Goal: Check status: Check status

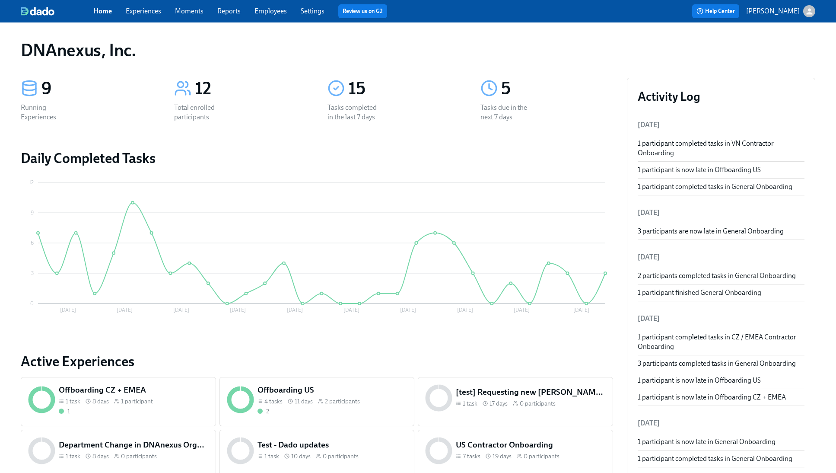
click at [148, 12] on link "Experiences" at bounding box center [143, 11] width 35 height 8
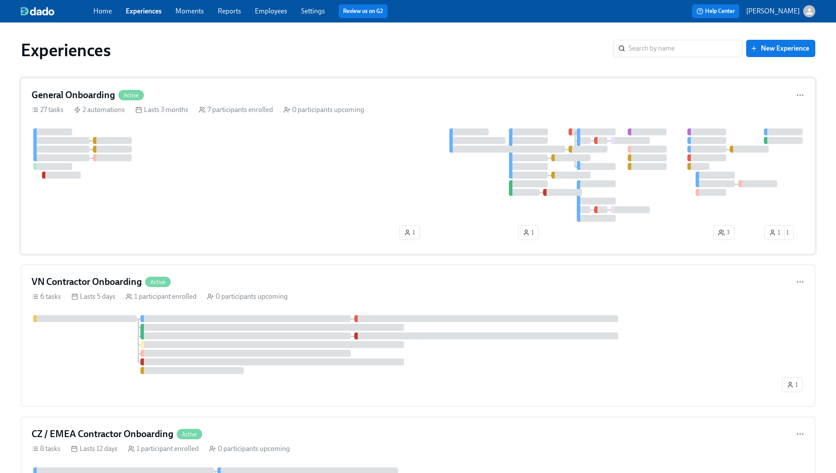
click at [74, 86] on div "General Onboarding Active 27 tasks 2 automations Lasts 3 months 7 participants …" at bounding box center [418, 166] width 795 height 176
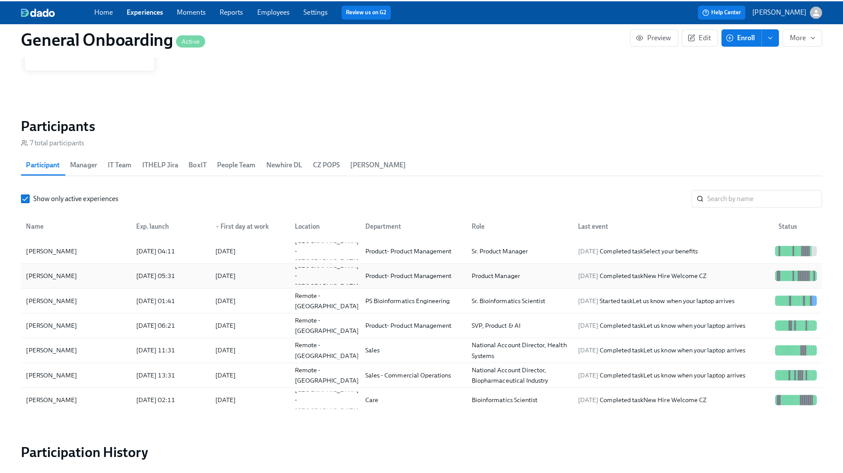
scroll to position [740, 0]
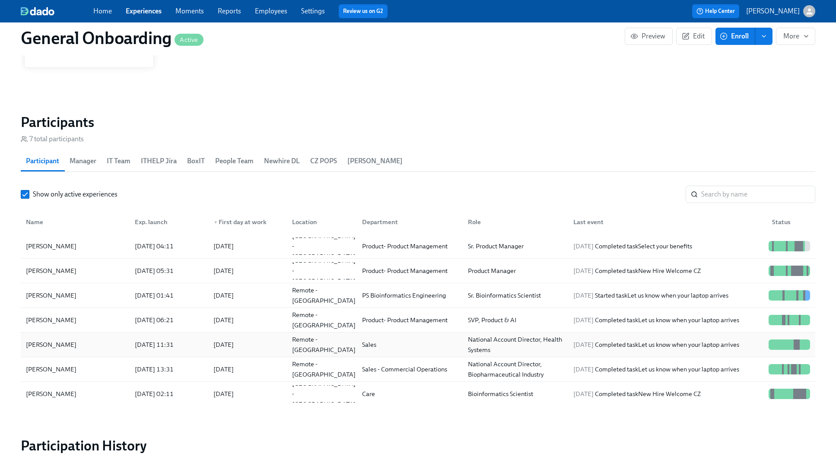
click at [64, 347] on div "Ben Gribble" at bounding box center [74, 344] width 105 height 17
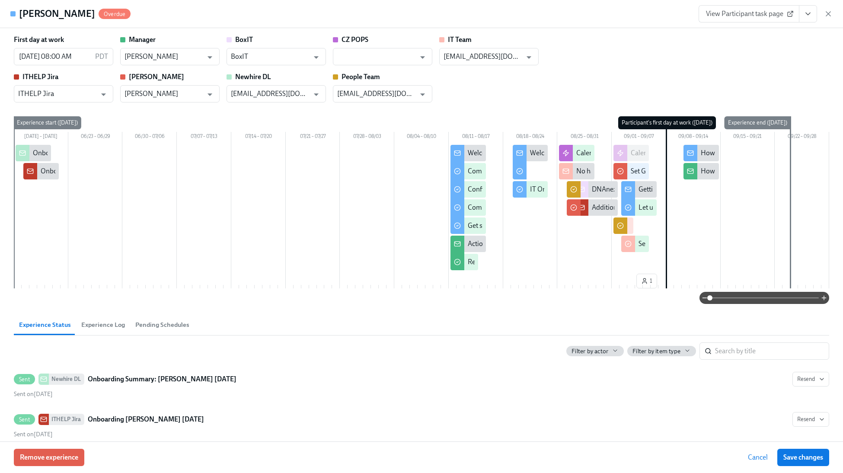
scroll to position [19, 0]
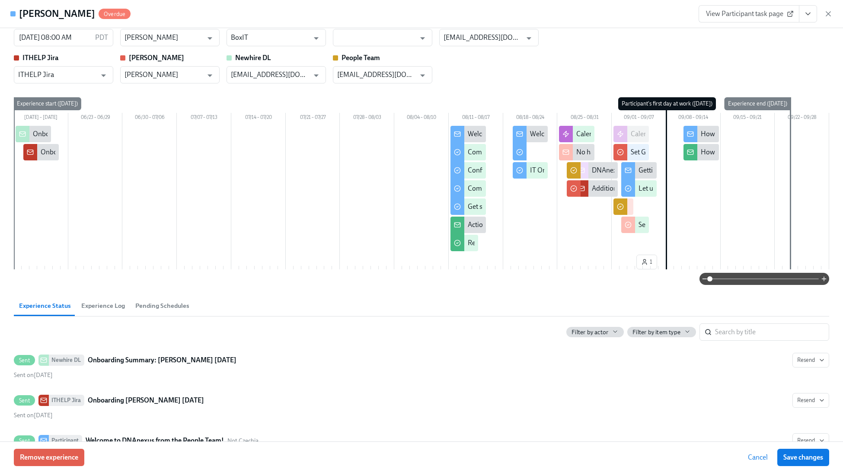
click at [641, 172] on div "Getting ready for your first day at DNAnexus" at bounding box center [702, 171] width 129 height 10
click at [638, 171] on div "Getting ready for your first day at DNAnexus" at bounding box center [702, 171] width 129 height 10
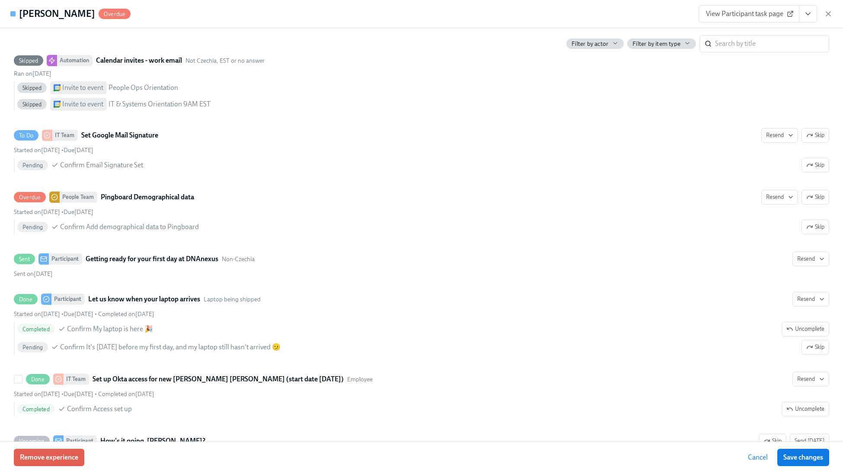
scroll to position [1605, 0]
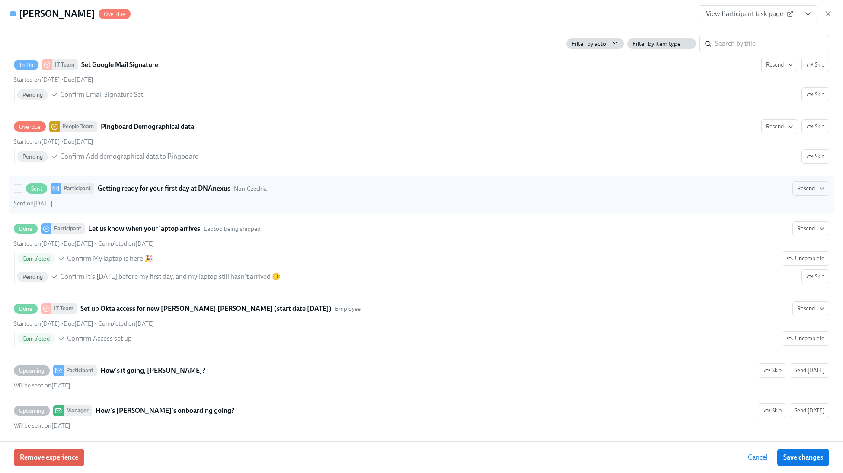
click at [153, 187] on strong "Getting ready for your first day at DNAnexus" at bounding box center [164, 188] width 133 height 10
click at [22, 187] on input "Sent Participant Getting ready for your first day at DNAnexus Non-Czechia Resen…" at bounding box center [18, 189] width 8 height 8
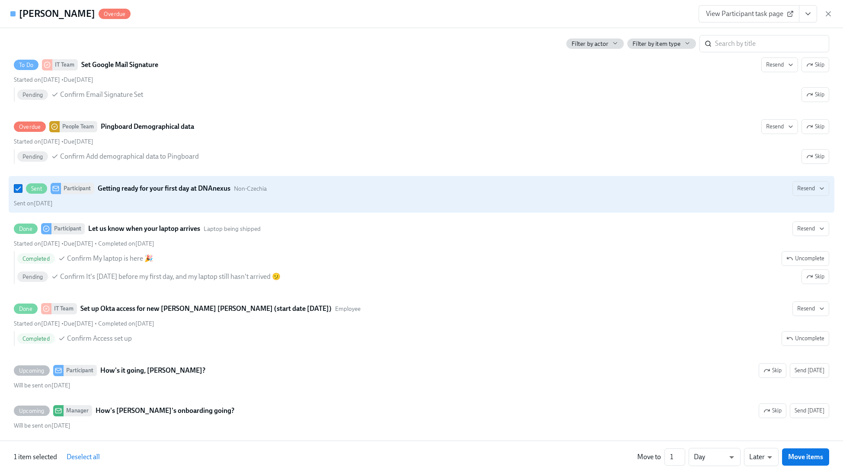
click at [65, 190] on div "Participant" at bounding box center [77, 188] width 33 height 11
click at [22, 190] on input "Sent Participant Getting ready for your first day at DNAnexus Non-Czechia Resen…" at bounding box center [18, 189] width 8 height 8
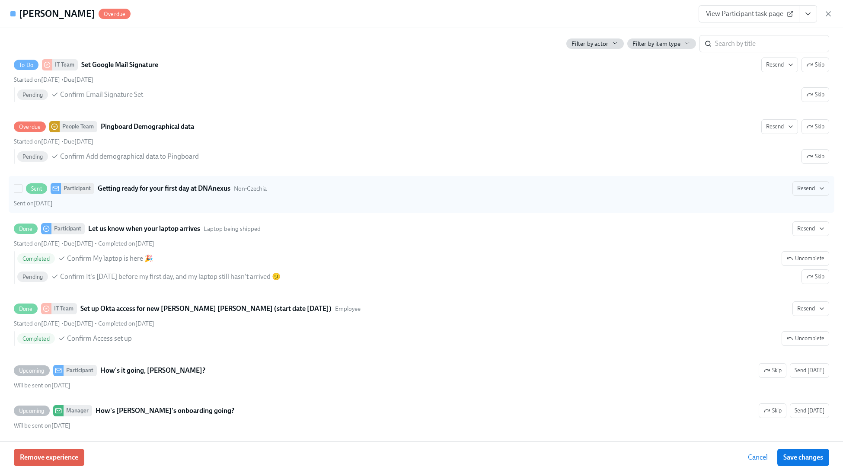
click at [29, 188] on span "Sent" at bounding box center [36, 188] width 21 height 6
click at [22, 188] on input "Sent Participant Getting ready for your first day at DNAnexus Non-Czechia Resen…" at bounding box center [18, 189] width 8 height 8
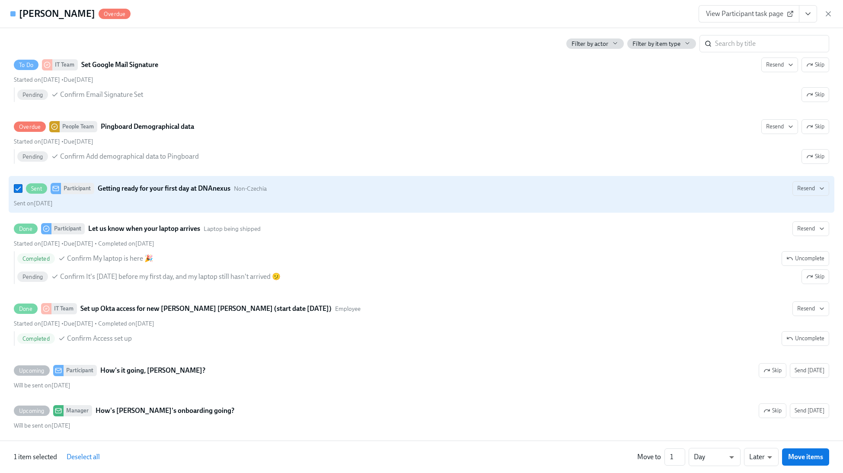
click at [34, 189] on span "Sent" at bounding box center [36, 188] width 21 height 6
click at [22, 189] on input "Sent Participant Getting ready for your first day at DNAnexus Non-Czechia Resen…" at bounding box center [18, 189] width 8 height 8
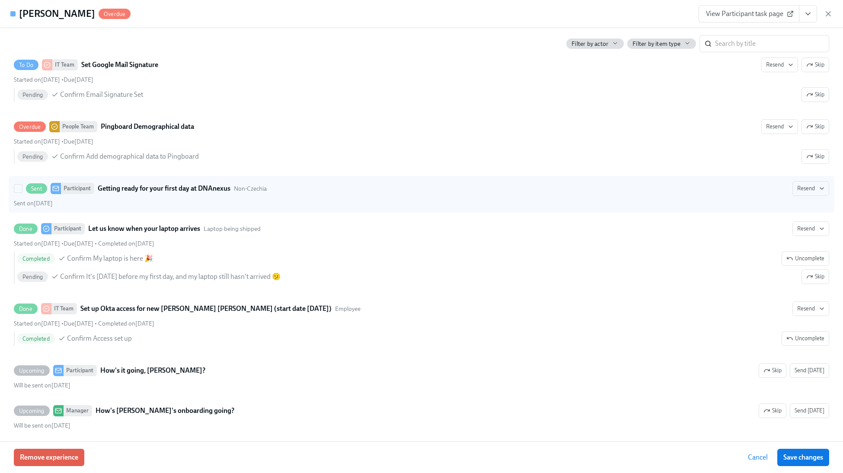
click at [172, 188] on strong "Getting ready for your first day at DNAnexus" at bounding box center [164, 188] width 133 height 10
click at [22, 188] on input "Sent Participant Getting ready for your first day at DNAnexus Non-Czechia Resen…" at bounding box center [18, 189] width 8 height 8
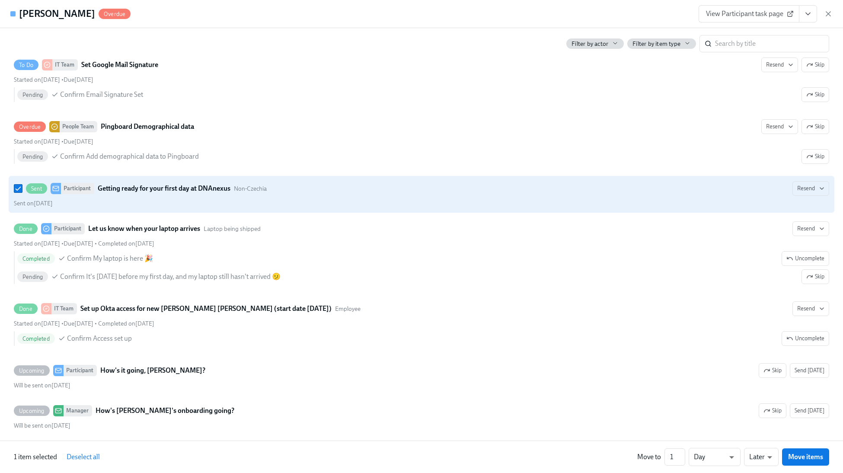
click at [172, 188] on strong "Getting ready for your first day at DNAnexus" at bounding box center [164, 188] width 133 height 10
click at [22, 188] on input "Sent Participant Getting ready for your first day at DNAnexus Non-Czechia Resen…" at bounding box center [18, 189] width 8 height 8
checkbox input "false"
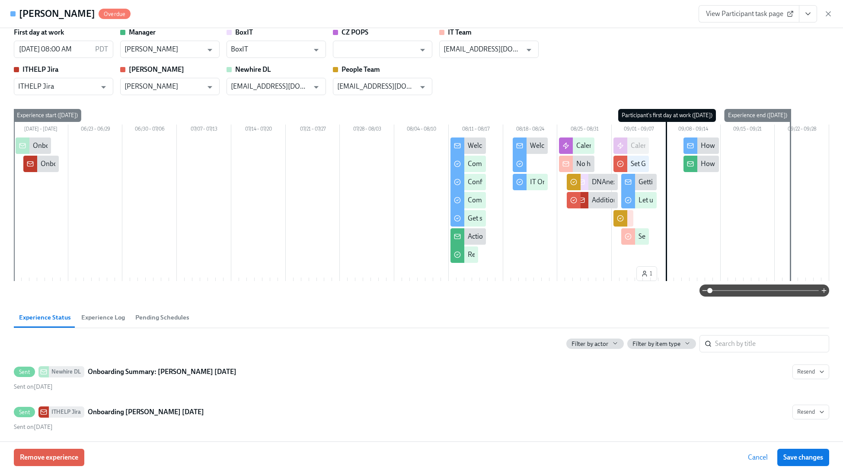
scroll to position [0, 0]
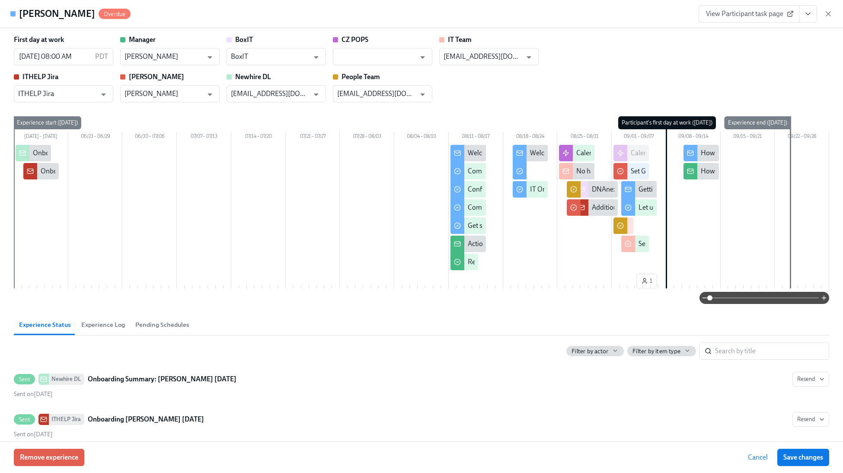
click at [716, 13] on span "View Participant task page" at bounding box center [749, 14] width 86 height 9
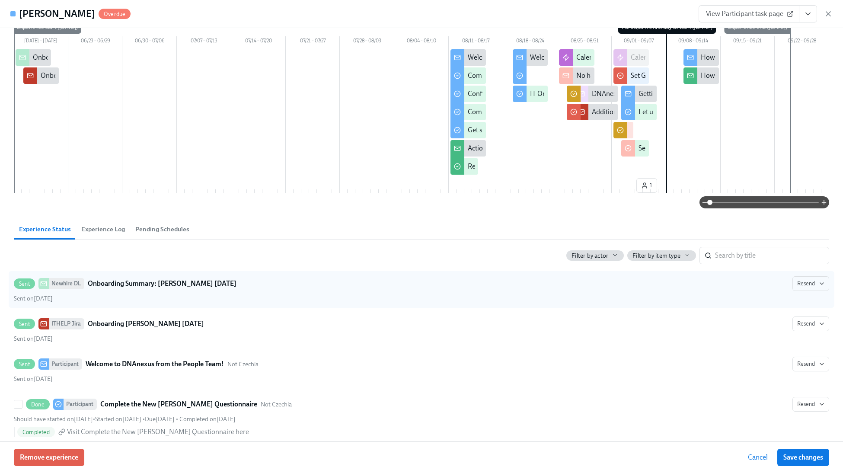
scroll to position [125, 0]
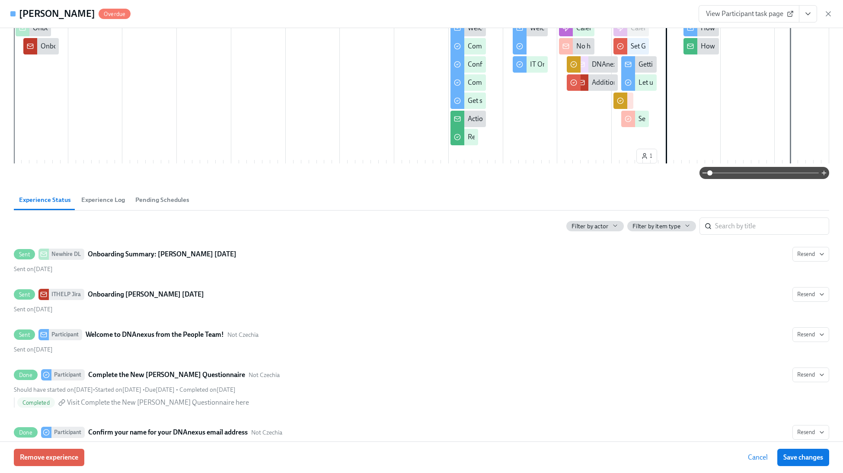
click at [108, 207] on button "Experience Log" at bounding box center [103, 199] width 54 height 21
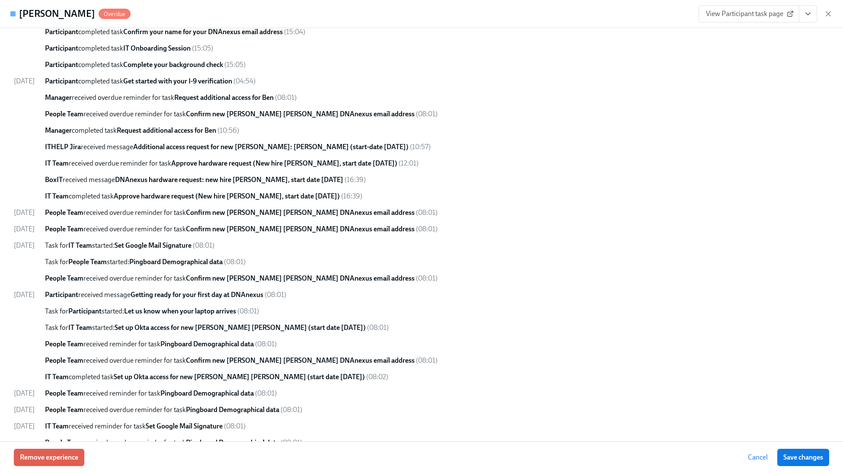
scroll to position [664, 0]
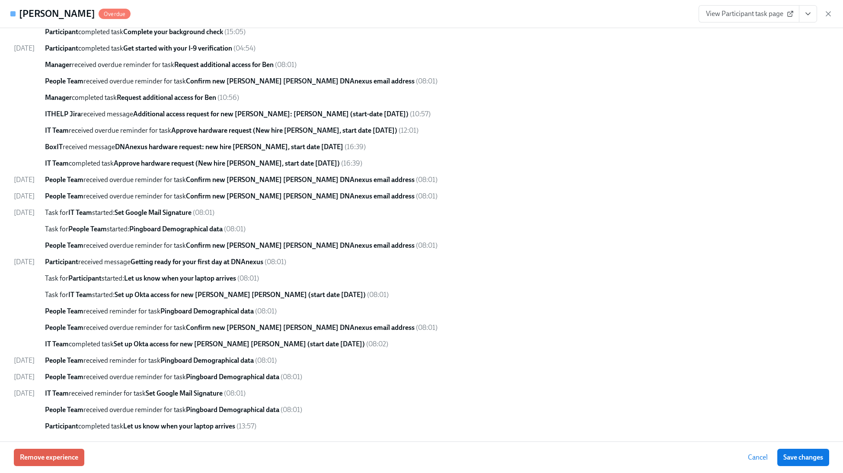
click at [203, 260] on strong "Getting ready for your first day at DNAnexus" at bounding box center [197, 262] width 133 height 8
click at [199, 258] on strong "Getting ready for your first day at DNAnexus" at bounding box center [197, 262] width 133 height 8
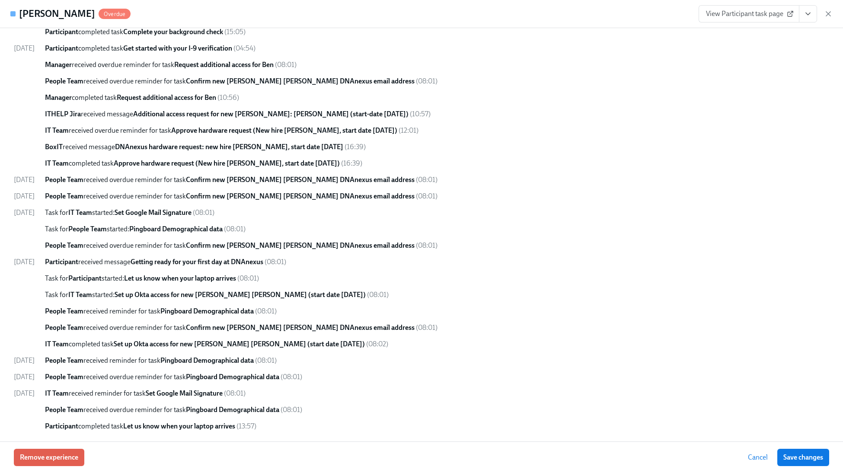
click at [184, 277] on strong "Let us know when your laptop arrives" at bounding box center [180, 278] width 112 height 8
click at [153, 277] on strong "Let us know when your laptop arrives" at bounding box center [180, 278] width 112 height 8
click at [140, 277] on span "Task for Participant started: Let us know when your laptop arrives" at bounding box center [140, 278] width 191 height 8
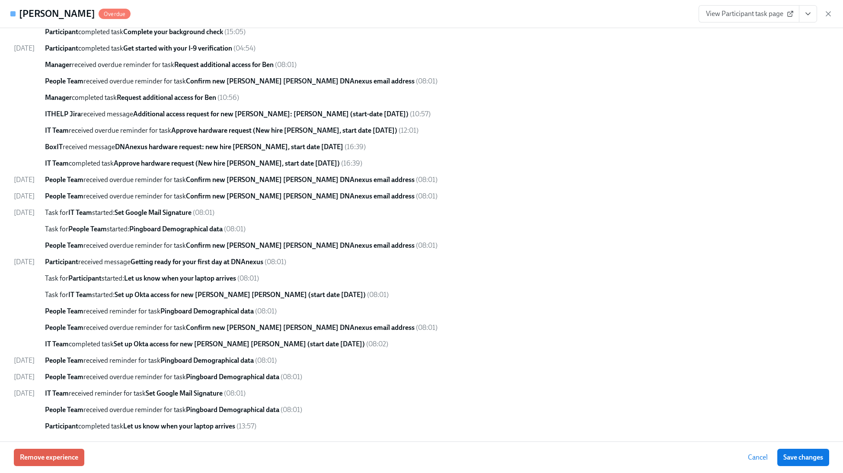
click at [152, 300] on div "08/26/2025 Enrolled via enrollment form ( 11:23 ) Experience started ( 11:31 ) …" at bounding box center [421, 65] width 815 height 732
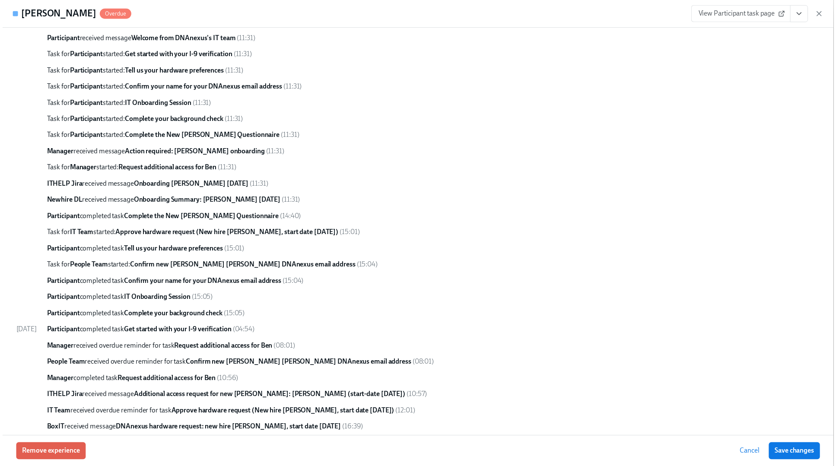
scroll to position [0, 0]
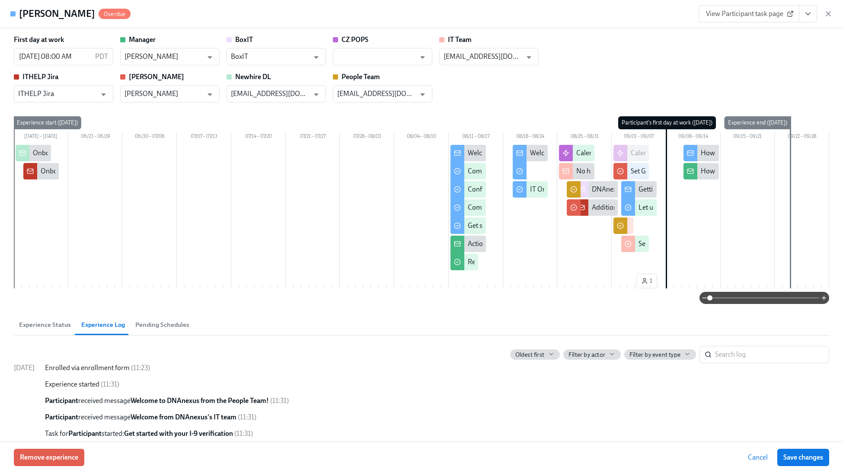
click at [808, 12] on icon "View task page" at bounding box center [807, 14] width 9 height 9
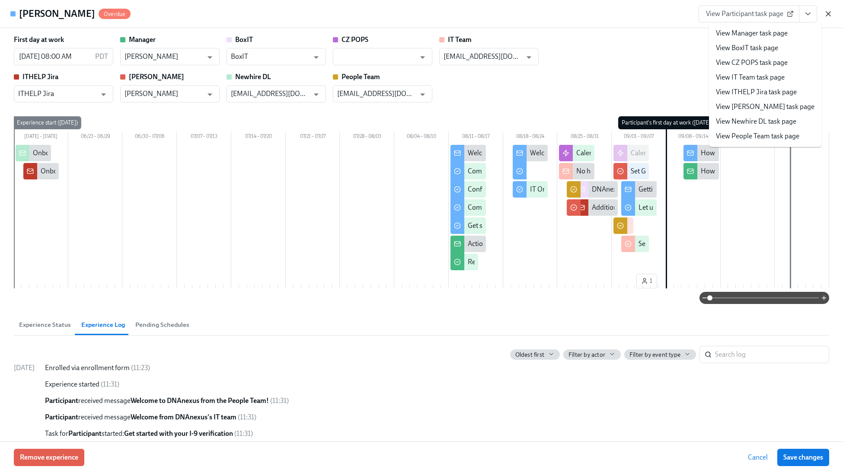
click at [830, 13] on icon "button" at bounding box center [828, 14] width 9 height 9
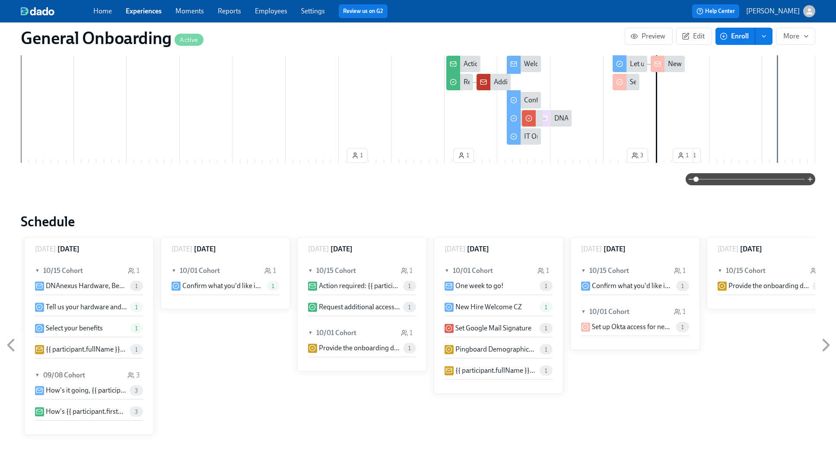
scroll to position [486, 0]
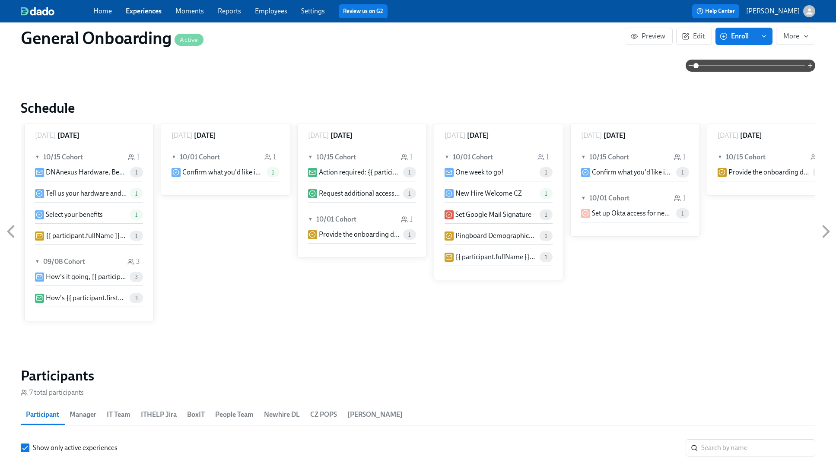
click at [645, 168] on p "Confirm what you'd like in your email signature" at bounding box center [632, 173] width 81 height 10
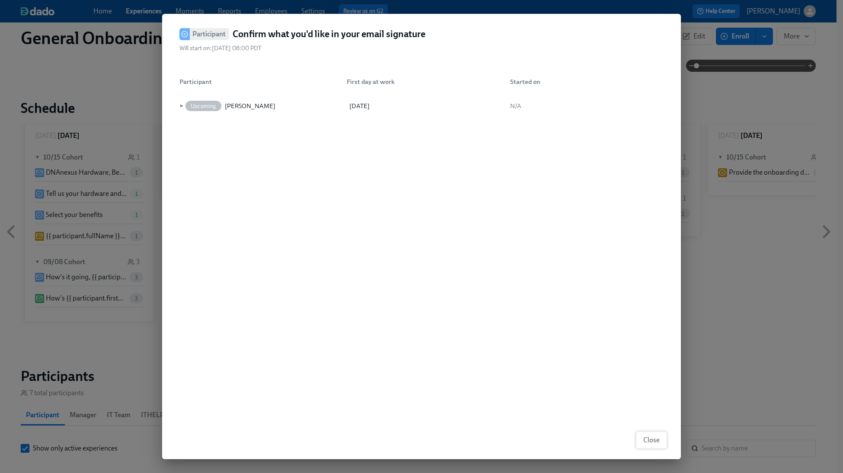
click at [647, 436] on span "Close" at bounding box center [651, 440] width 16 height 9
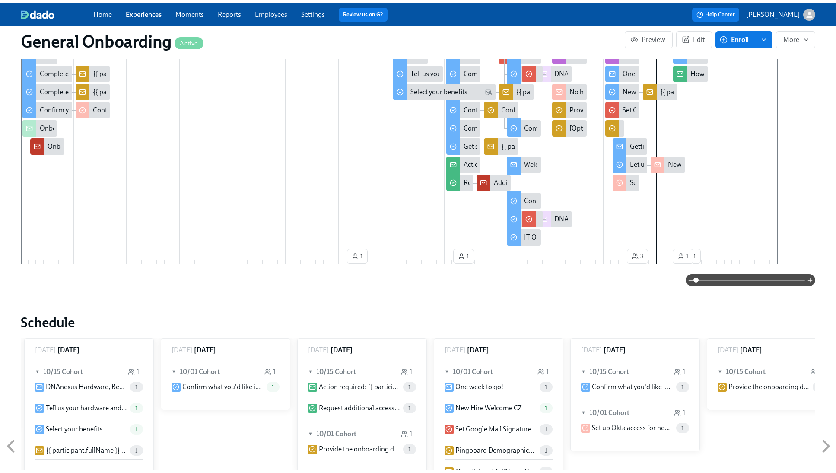
scroll to position [0, 0]
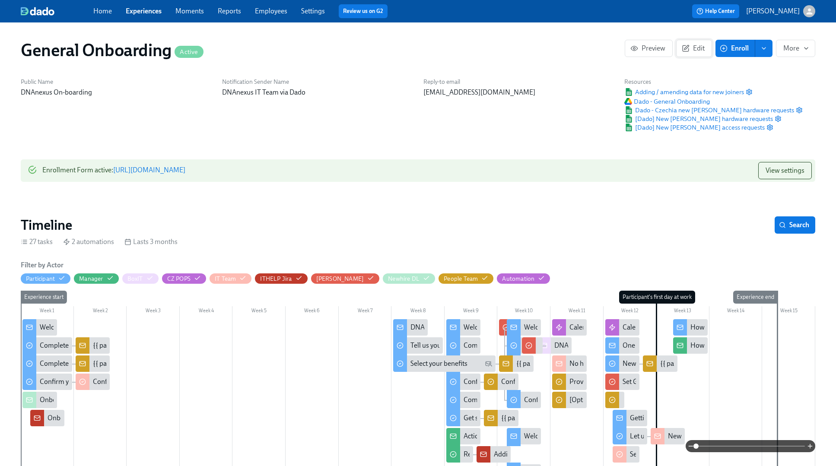
click at [704, 45] on span "Edit" at bounding box center [694, 48] width 21 height 9
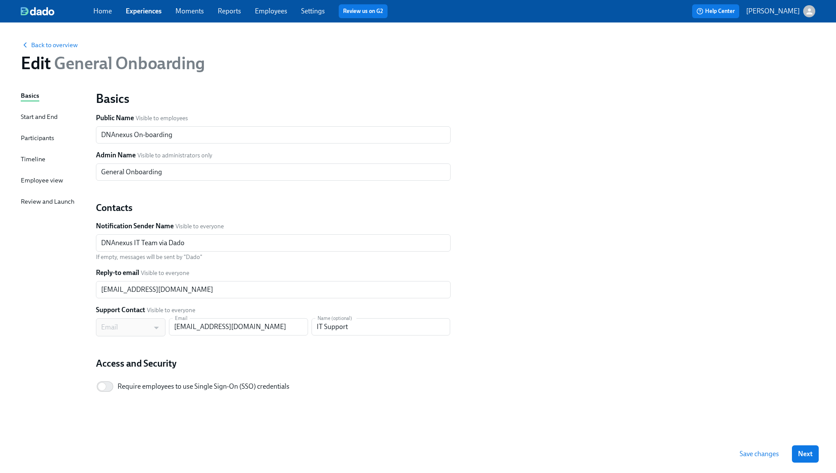
scroll to position [3, 0]
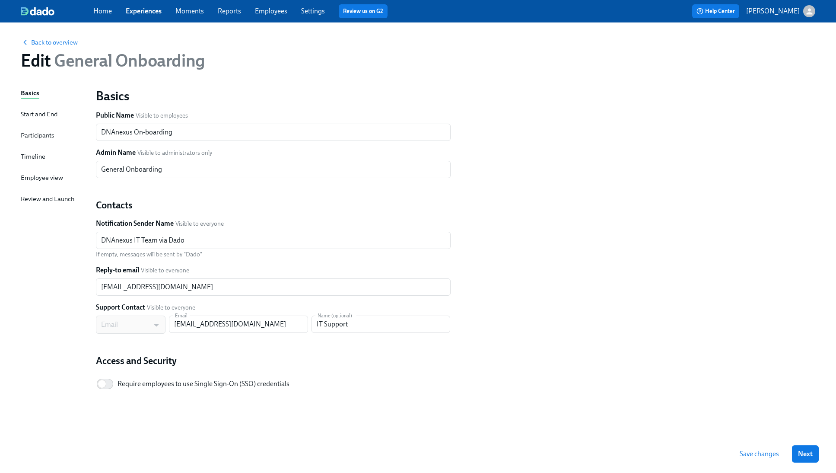
click at [50, 194] on div "Review and Launch" at bounding box center [48, 199] width 54 height 10
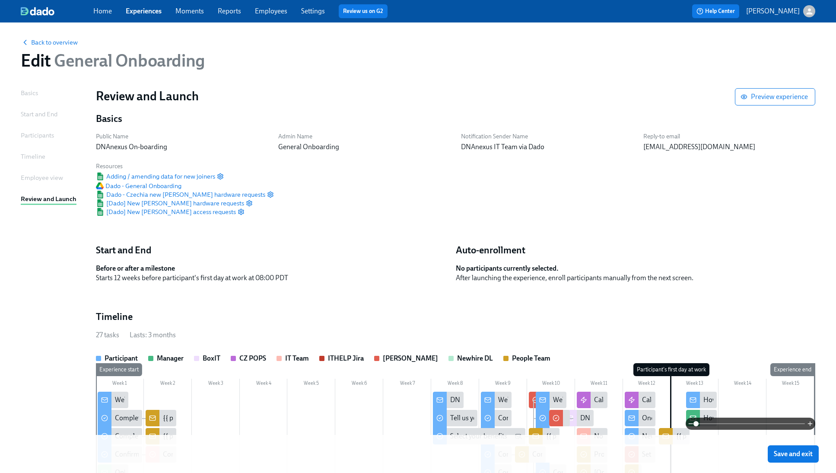
click at [48, 180] on div "Employee view" at bounding box center [42, 178] width 42 height 10
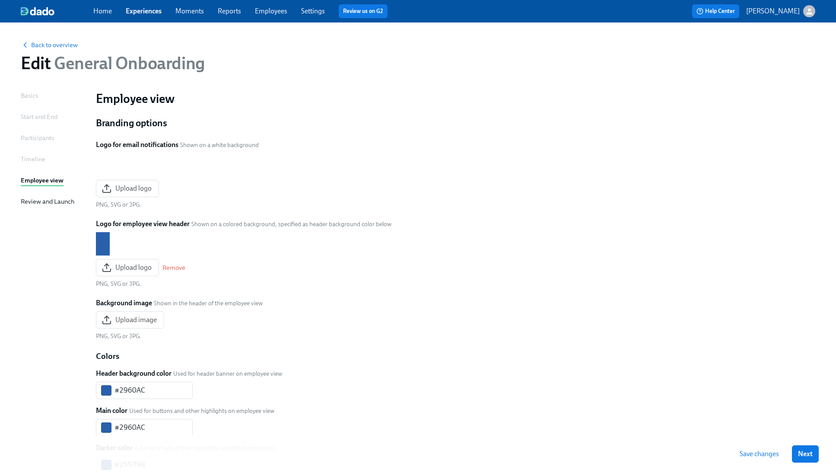
click at [30, 159] on div "Timeline" at bounding box center [33, 159] width 25 height 10
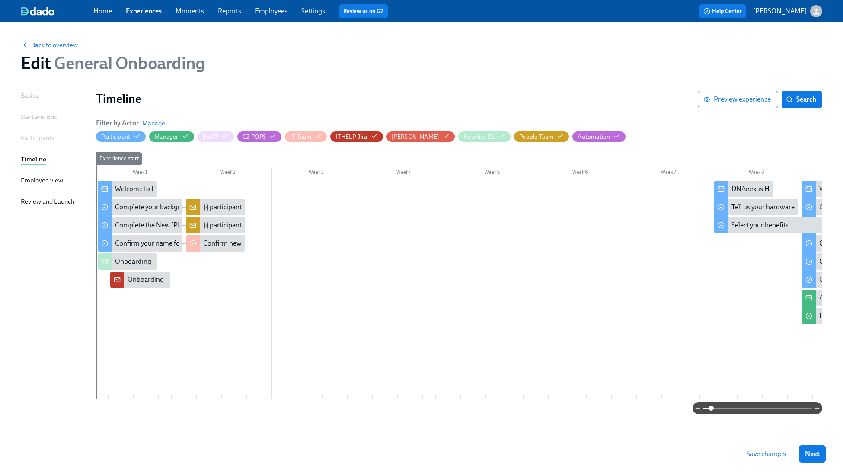
drag, startPoint x: 704, startPoint y: 409, endPoint x: 710, endPoint y: 408, distance: 7.0
click at [710, 408] on span at bounding box center [710, 407] width 5 height 5
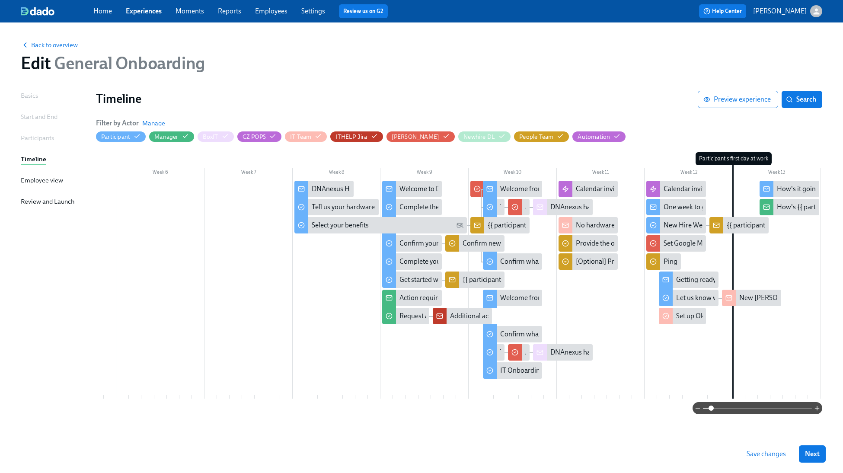
scroll to position [0, 593]
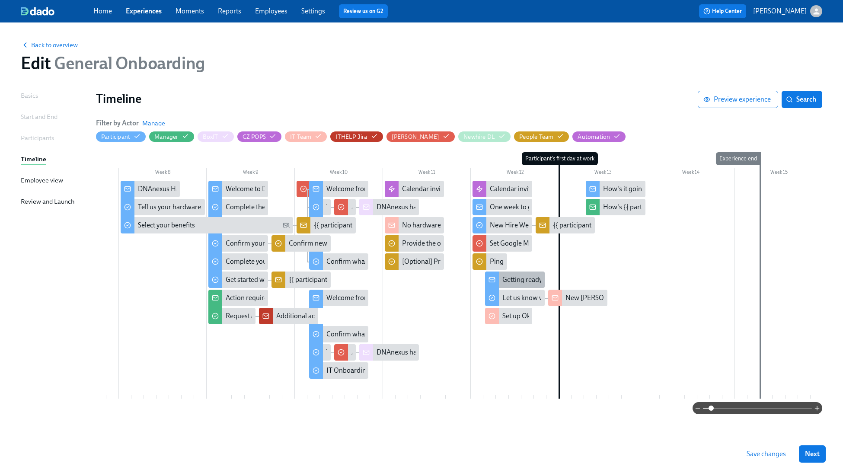
click at [510, 282] on div "Getting ready for your first day at DNAnexus" at bounding box center [566, 280] width 129 height 10
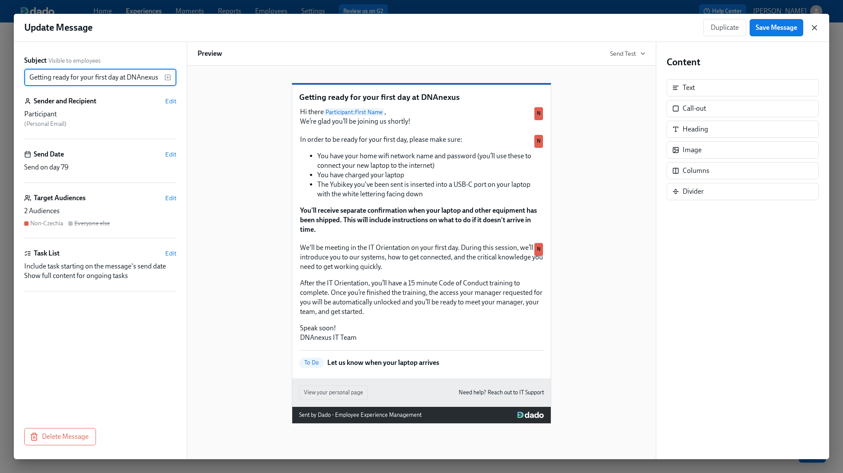
click at [816, 25] on icon "button" at bounding box center [814, 27] width 9 height 9
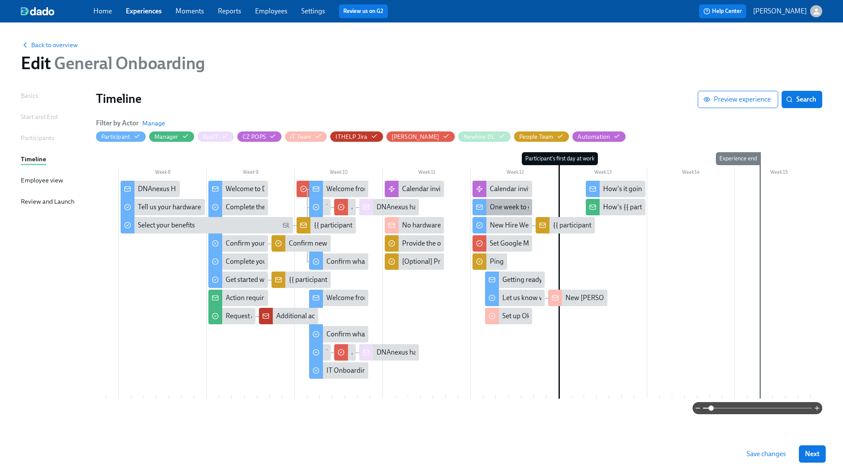
click at [511, 209] on div "One week to go!" at bounding box center [514, 207] width 48 height 10
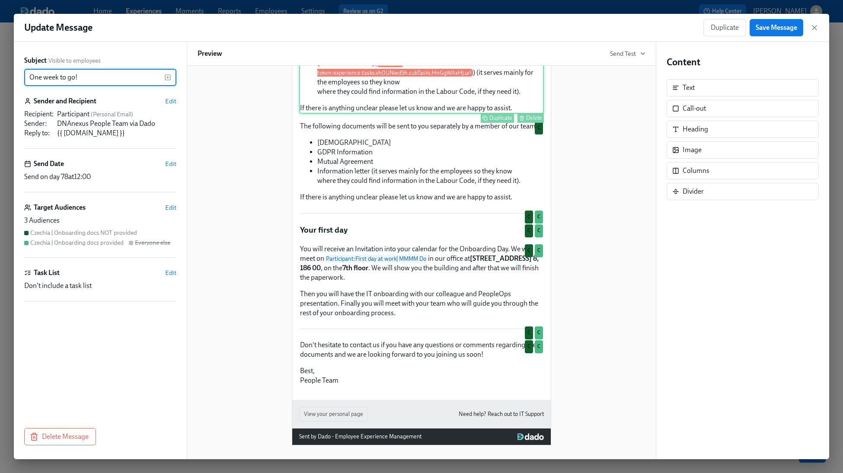
scroll to position [213, 0]
click at [811, 27] on icon "button" at bounding box center [814, 27] width 9 height 9
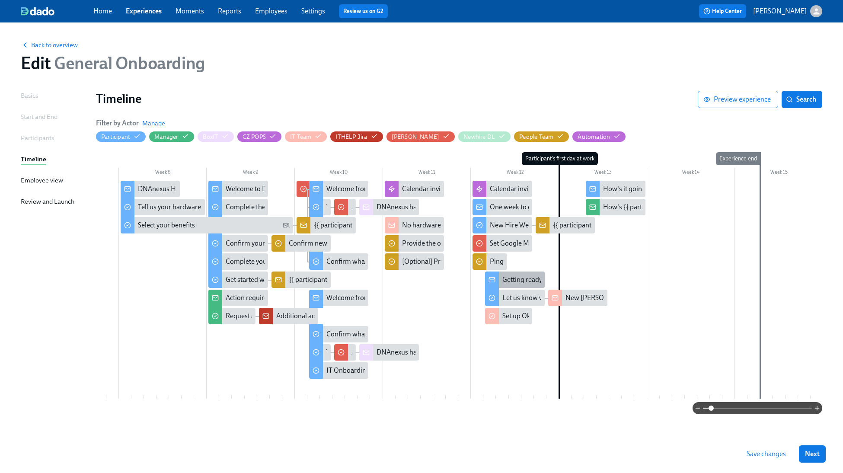
click at [506, 278] on div "Getting ready for your first day at DNAnexus" at bounding box center [566, 280] width 129 height 10
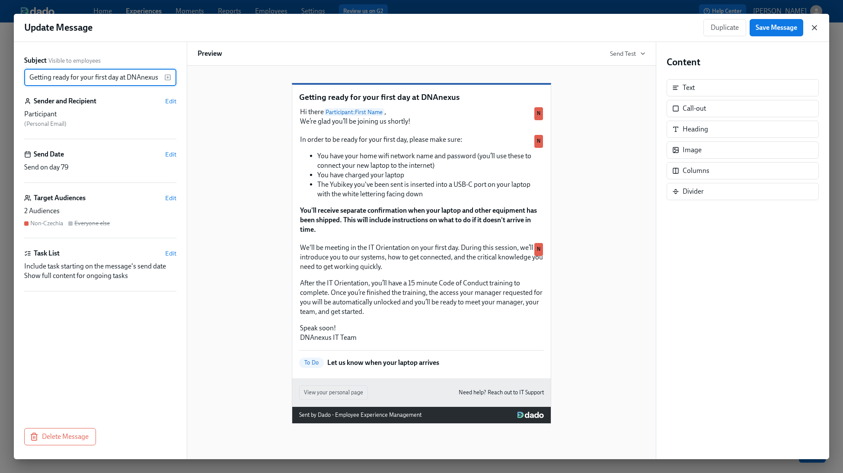
click at [815, 31] on icon "button" at bounding box center [814, 27] width 9 height 9
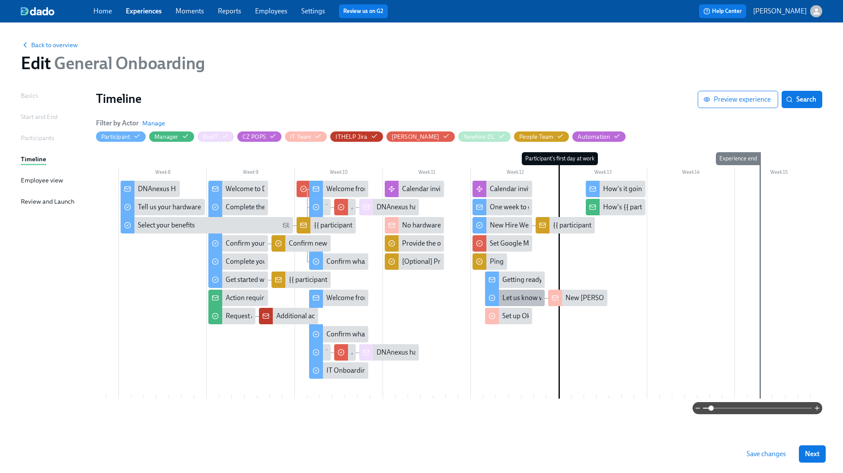
click at [513, 300] on div "Let us know when your laptop arrives" at bounding box center [556, 298] width 109 height 10
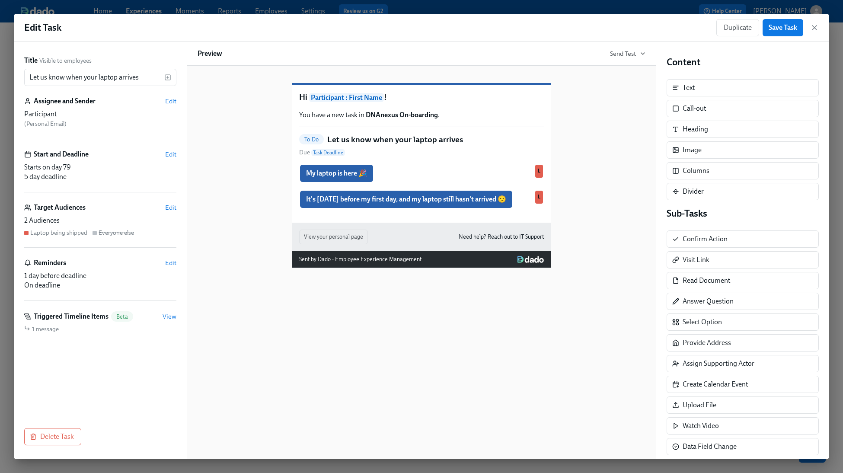
drag, startPoint x: 815, startPoint y: 29, endPoint x: 675, endPoint y: 18, distance: 140.4
click at [815, 29] on icon "button" at bounding box center [814, 27] width 9 height 9
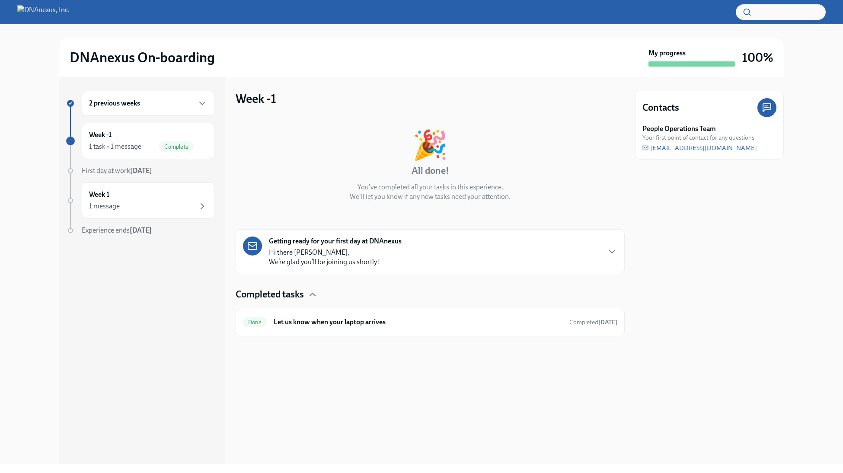
click at [321, 259] on p "Hi there [PERSON_NAME], We’re glad you’ll be joining us shortly!" at bounding box center [324, 257] width 110 height 19
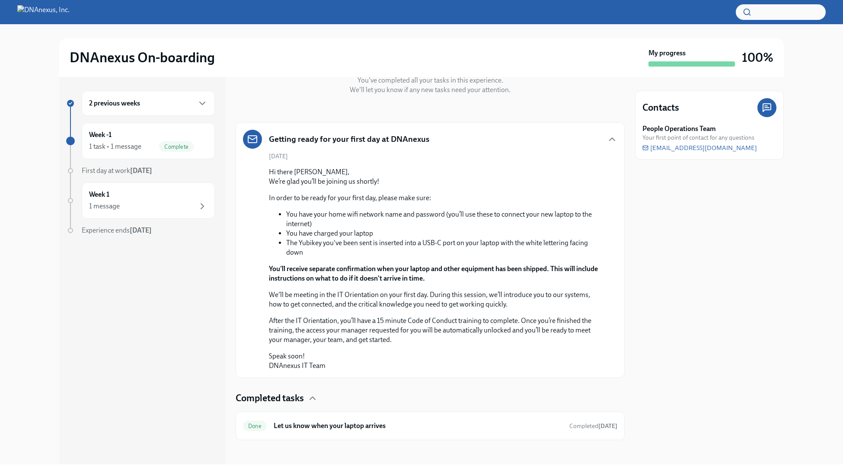
scroll to position [110, 0]
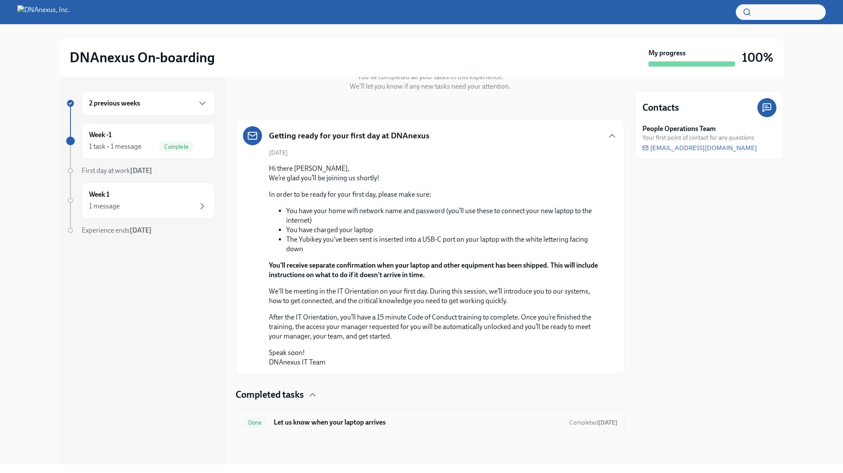
click at [400, 422] on h6 "Let us know when your laptop arrives" at bounding box center [418, 422] width 289 height 10
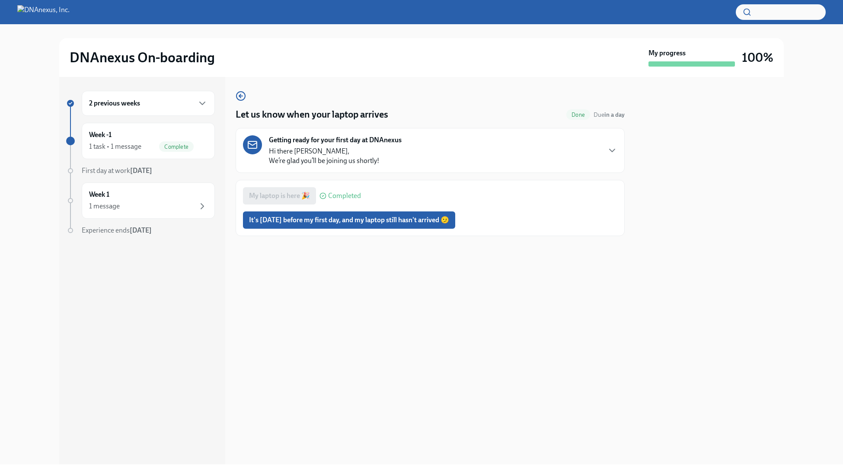
click at [385, 143] on strong "Getting ready for your first day at DNAnexus" at bounding box center [335, 140] width 133 height 10
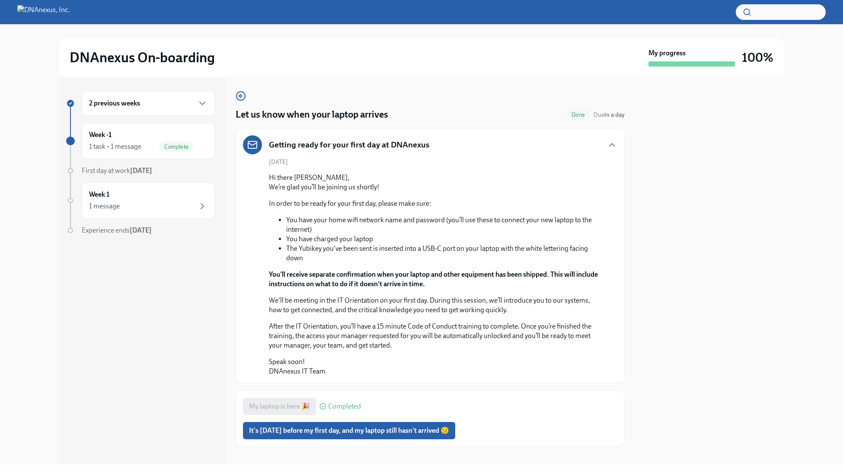
scroll to position [10, 0]
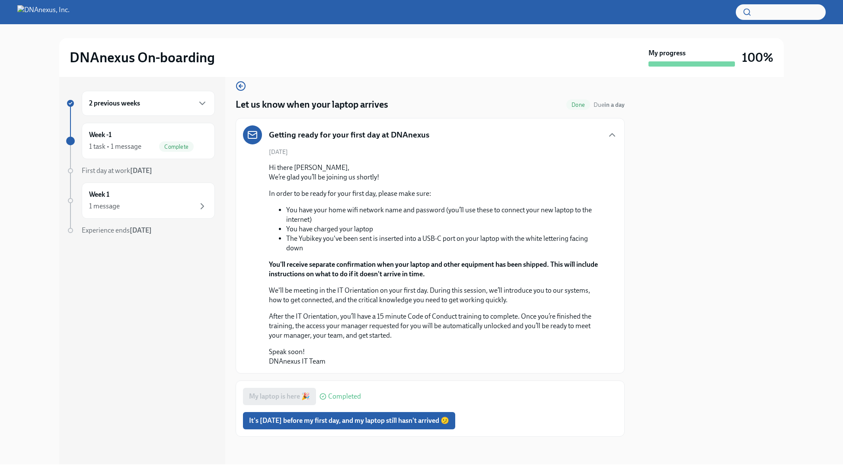
drag, startPoint x: 318, startPoint y: 392, endPoint x: 310, endPoint y: 391, distance: 8.8
click at [318, 392] on div "My laptop is here 🎉 Completed" at bounding box center [302, 396] width 118 height 17
click at [293, 391] on div "My laptop is here 🎉 Completed" at bounding box center [302, 396] width 118 height 17
click at [351, 387] on div "My laptop is here 🎉 Completed It's [DATE] before my first day, and my laptop st…" at bounding box center [430, 408] width 389 height 56
click at [131, 141] on div "Week -1 1 task • 1 message Complete" at bounding box center [148, 141] width 118 height 22
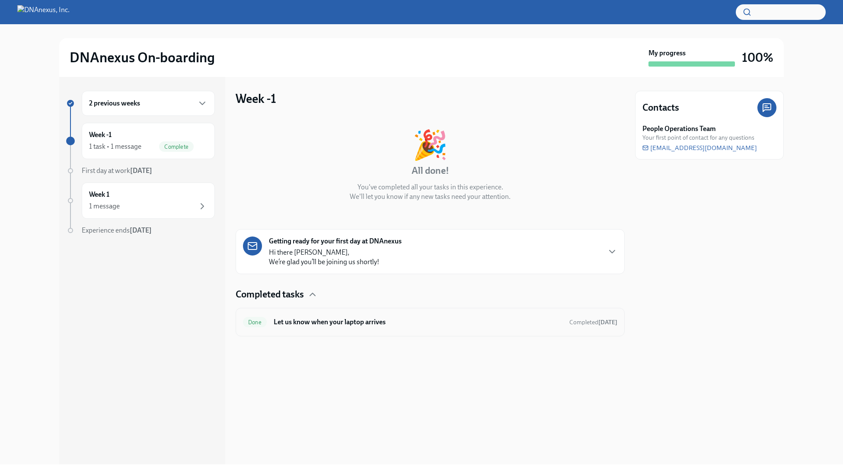
click at [341, 326] on h6 "Let us know when your laptop arrives" at bounding box center [418, 322] width 289 height 10
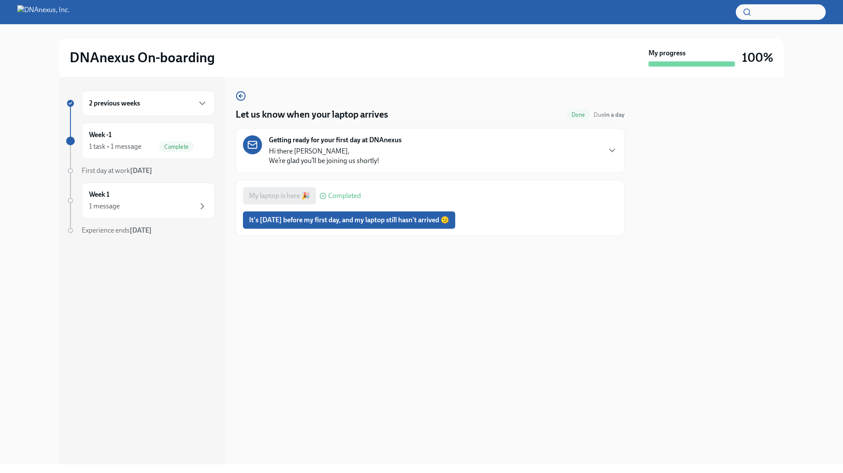
click at [365, 115] on h4 "Let us know when your laptop arrives" at bounding box center [312, 114] width 153 height 13
click at [442, 155] on div "Getting ready for your first day at DNAnexus Hi there [PERSON_NAME], We’re glad…" at bounding box center [430, 150] width 374 height 30
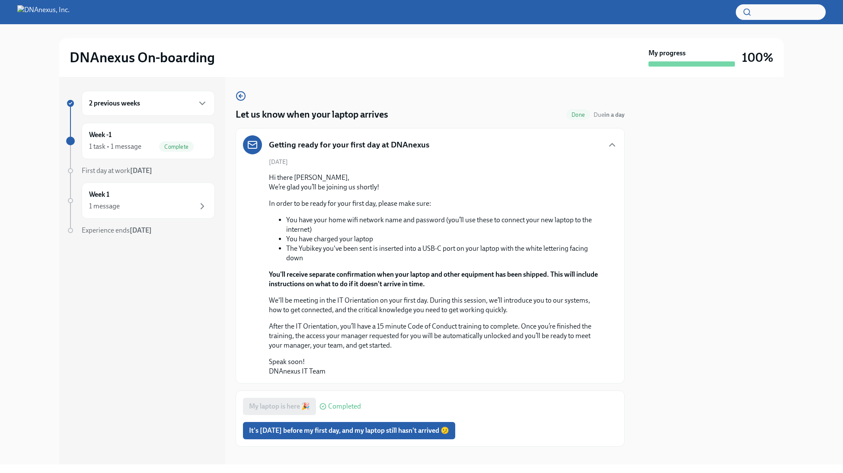
click at [190, 107] on div "2 previous weeks" at bounding box center [148, 103] width 118 height 10
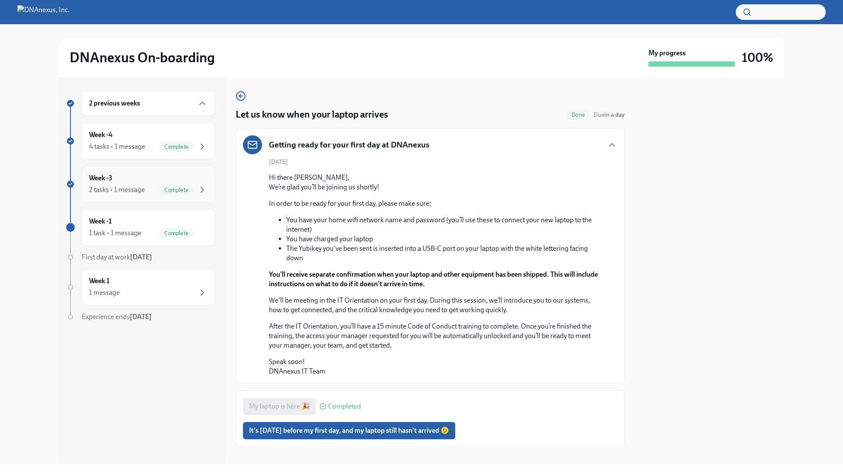
click at [131, 180] on div "Week -3 2 tasks • 1 message Complete" at bounding box center [148, 184] width 118 height 22
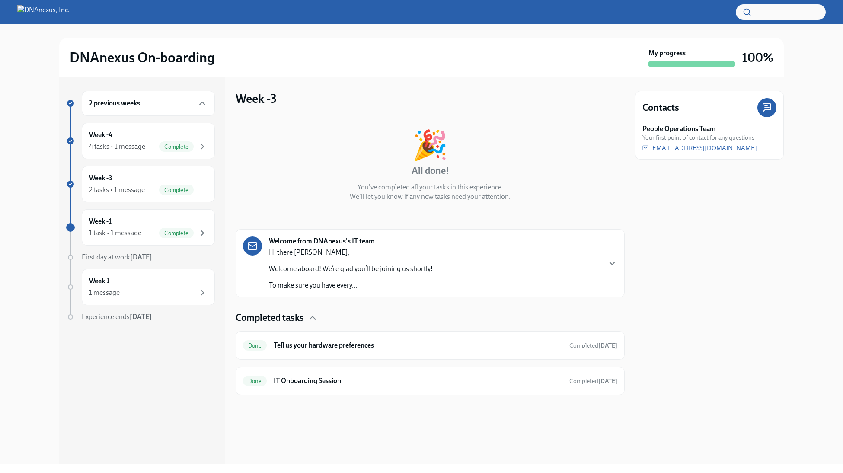
click at [331, 256] on p "Hi there [PERSON_NAME]," at bounding box center [351, 253] width 164 height 10
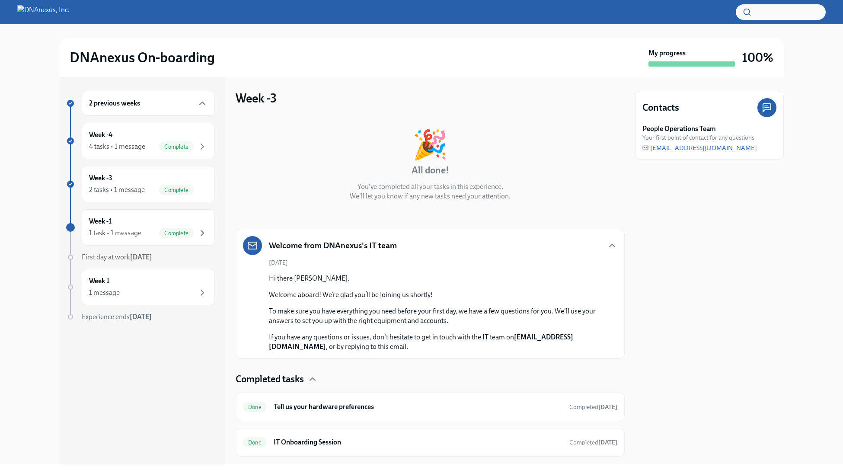
scroll to position [20, 0]
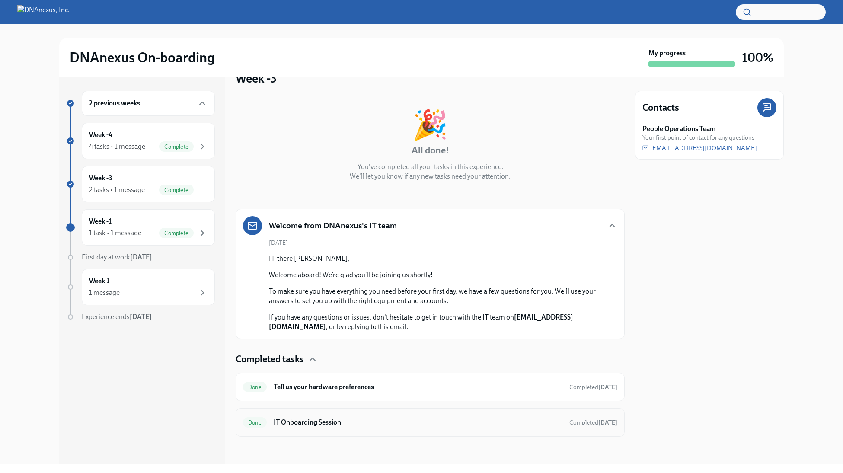
click at [327, 419] on h6 "IT Onboarding Session" at bounding box center [418, 422] width 289 height 10
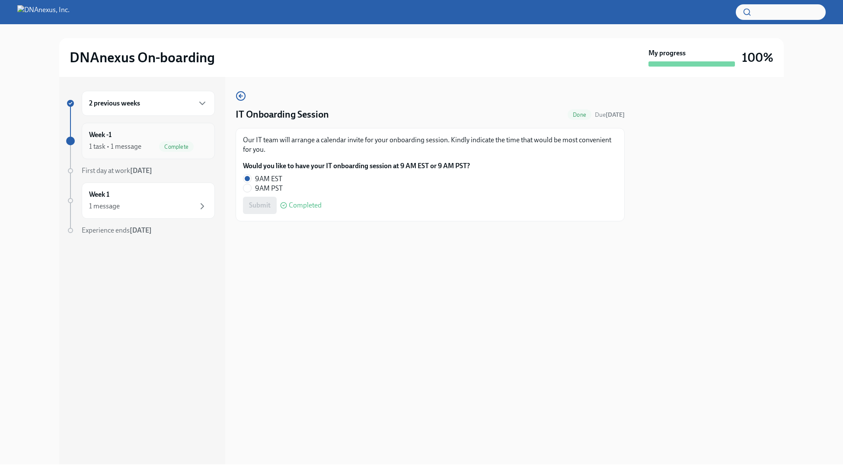
click at [133, 152] on div "Week -1 1 task • 1 message Complete" at bounding box center [148, 141] width 133 height 36
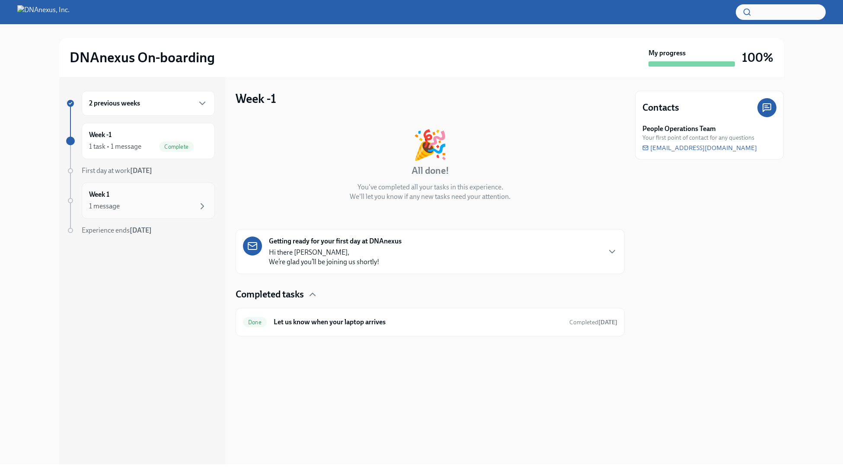
click at [128, 196] on div "Week 1 1 message" at bounding box center [148, 201] width 118 height 22
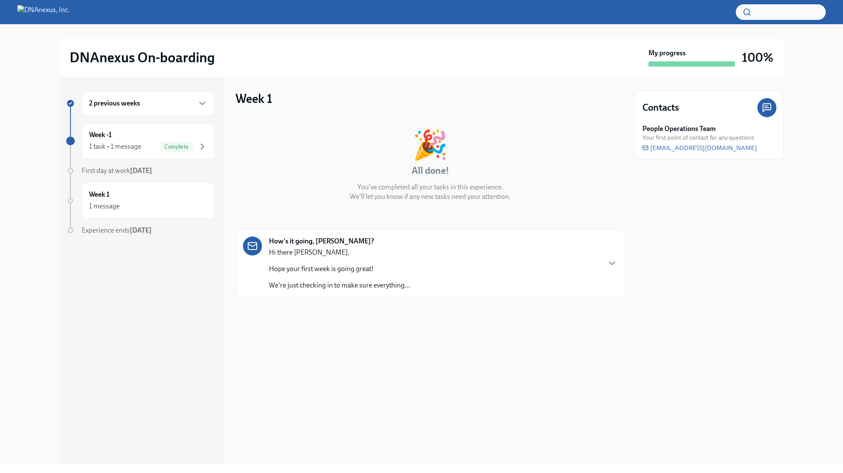
click at [324, 270] on p "Hope your first week is going great!" at bounding box center [339, 269] width 141 height 10
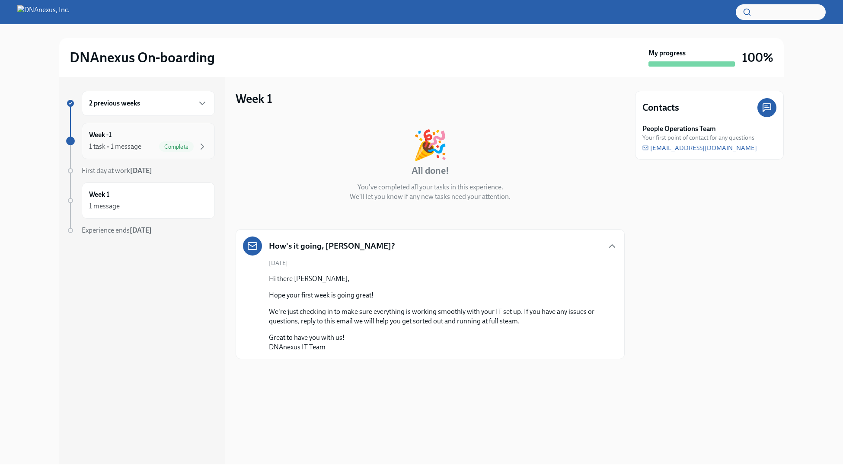
click at [122, 147] on div "1 task • 1 message" at bounding box center [115, 147] width 52 height 10
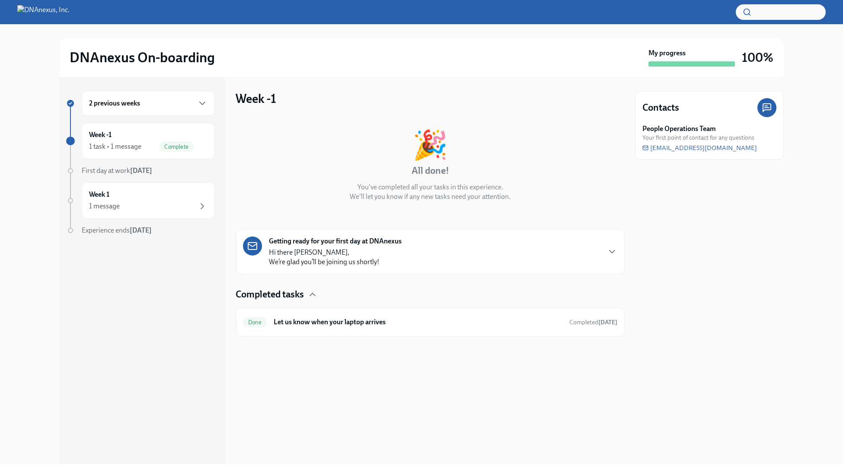
click at [357, 252] on p "Hi there [PERSON_NAME], We’re glad you’ll be joining us shortly!" at bounding box center [324, 257] width 110 height 19
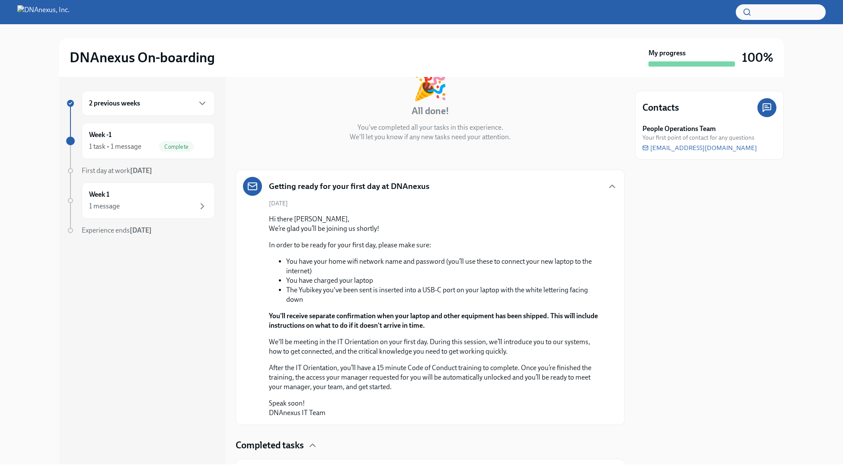
scroll to position [63, 0]
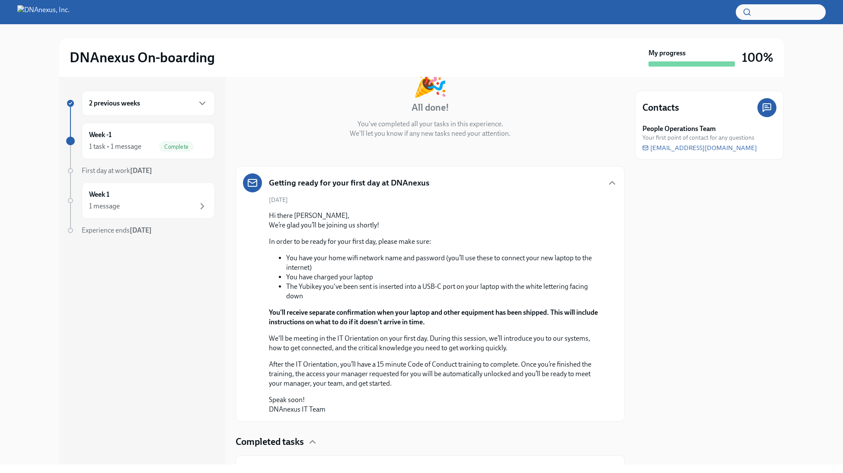
click at [496, 346] on p "We'll be meeting in the IT Orientation on your first day. During this session, …" at bounding box center [436, 343] width 334 height 19
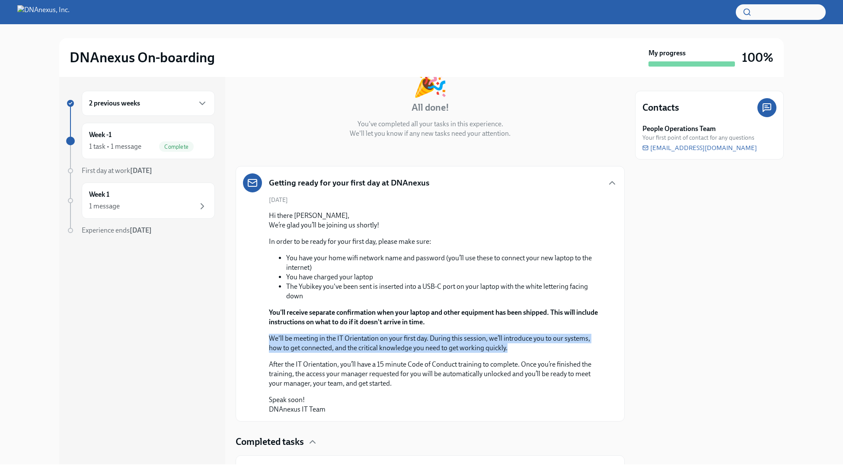
drag, startPoint x: 512, startPoint y: 347, endPoint x: 260, endPoint y: 340, distance: 251.6
click at [260, 340] on div "[DATE] Hi there [PERSON_NAME], We’re glad you’ll be joining us shortly! In orde…" at bounding box center [430, 305] width 374 height 218
copy p "We'll be meeting in the IT Orientation on your first day. During this session, …"
